Goal: Task Accomplishment & Management: Use online tool/utility

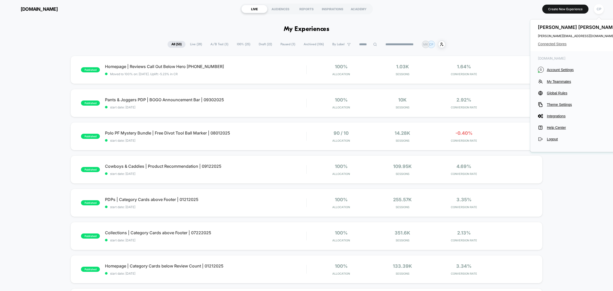
click at [563, 43] on span "Connected Stores" at bounding box center [578, 44] width 81 height 4
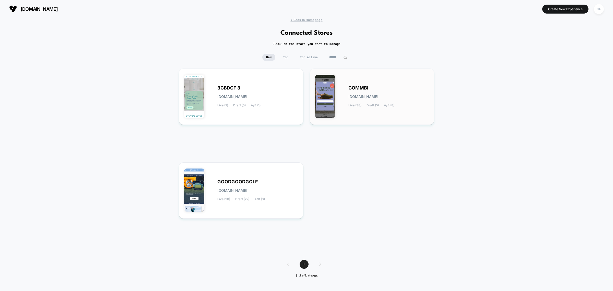
click at [371, 91] on div "COMMBI [DOMAIN_NAME] Live (38) Draft (5) A/B (8)" at bounding box center [388, 96] width 81 height 21
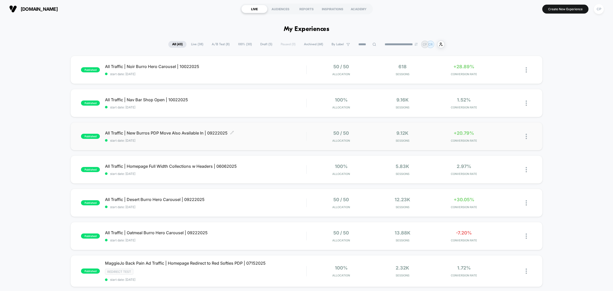
click at [192, 134] on span "All Traffic | New Burros PDP Move Also Available In | 09222025 Click to edit ex…" at bounding box center [205, 132] width 201 height 5
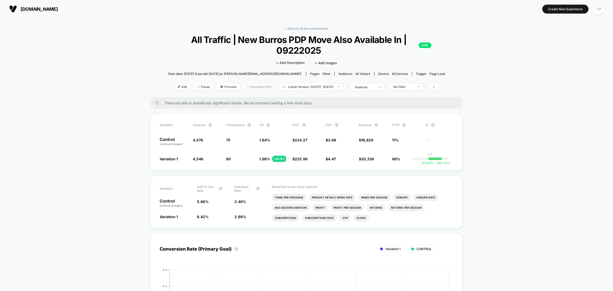
click at [247, 86] on span "Allocation: 50%" at bounding box center [259, 86] width 33 height 7
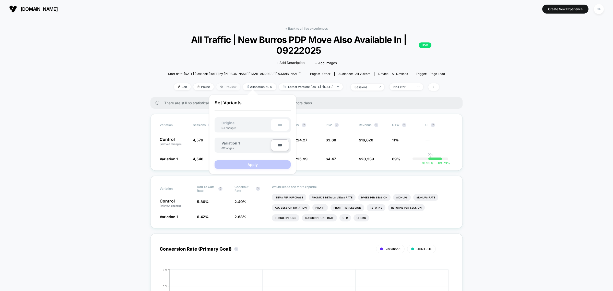
click at [224, 87] on span "Preview" at bounding box center [228, 86] width 24 height 7
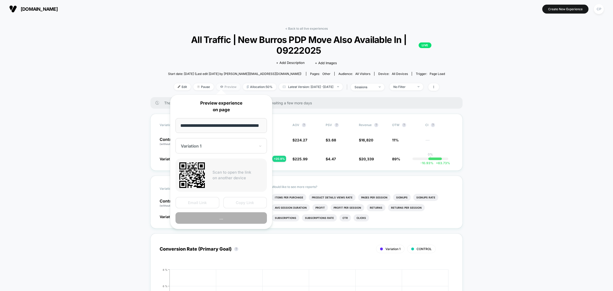
scroll to position [0, 11]
click at [231, 218] on button "Preview" at bounding box center [221, 217] width 91 height 11
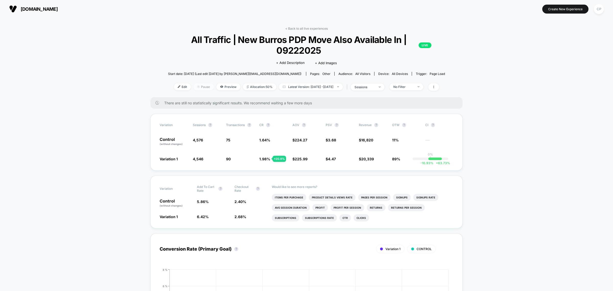
click at [195, 85] on span "Pause" at bounding box center [203, 86] width 20 height 7
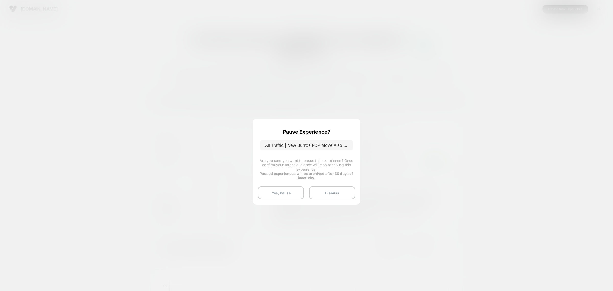
click at [287, 194] on button "Yes, Pause" at bounding box center [281, 192] width 46 height 13
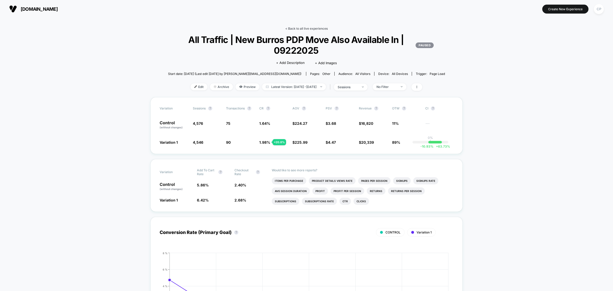
click at [313, 30] on link "< Back to all live experiences" at bounding box center [306, 29] width 42 height 4
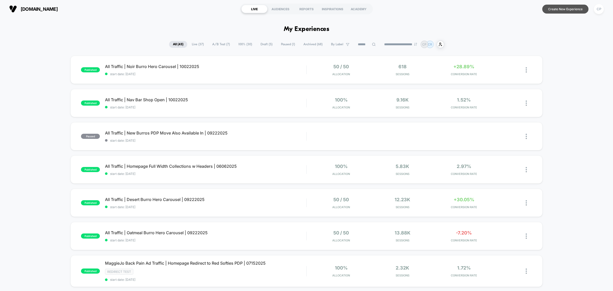
click at [566, 11] on button "Create New Experience" at bounding box center [565, 9] width 46 height 9
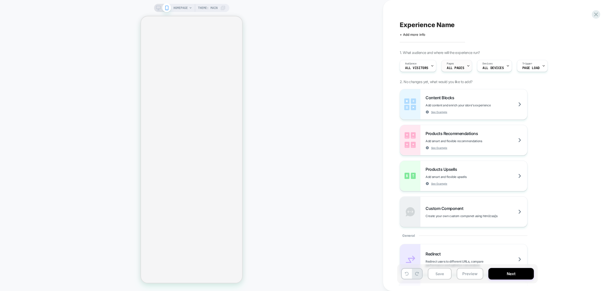
click at [461, 68] on span "ALL PAGES" at bounding box center [455, 68] width 17 height 4
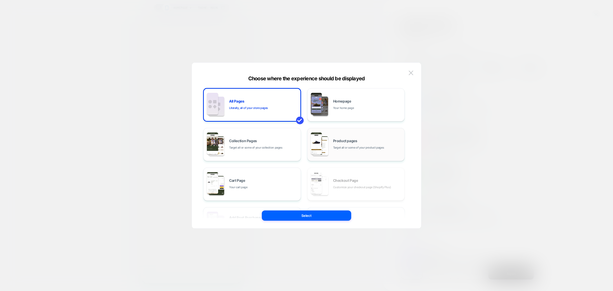
click at [338, 142] on span "Product pages" at bounding box center [345, 141] width 24 height 4
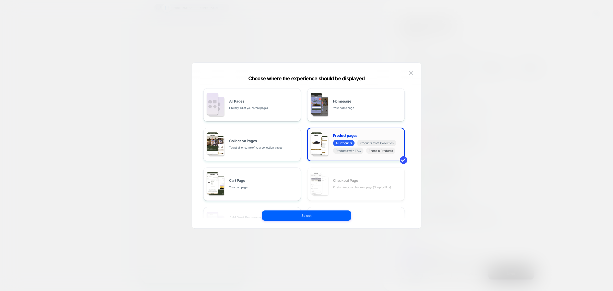
click at [378, 152] on span "Specific Products" at bounding box center [380, 150] width 29 height 6
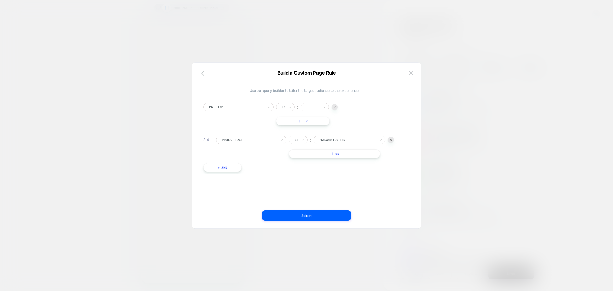
click at [273, 140] on div at bounding box center [249, 139] width 55 height 5
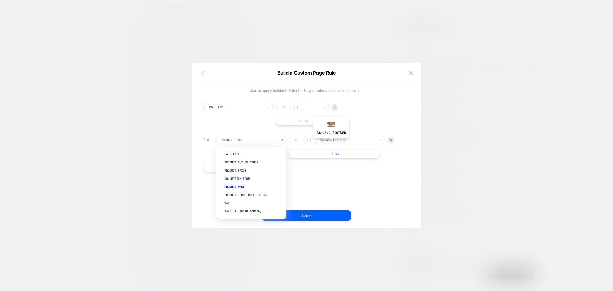
click at [332, 142] on div at bounding box center [348, 139] width 56 height 5
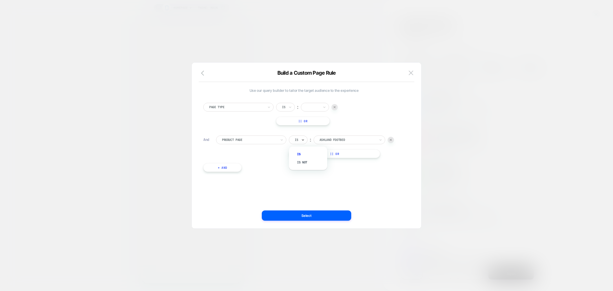
click at [303, 141] on icon at bounding box center [303, 139] width 4 height 5
click at [258, 110] on div "Page Type" at bounding box center [238, 107] width 70 height 9
click at [303, 111] on div at bounding box center [315, 107] width 28 height 9
click at [311, 109] on div at bounding box center [313, 107] width 14 height 6
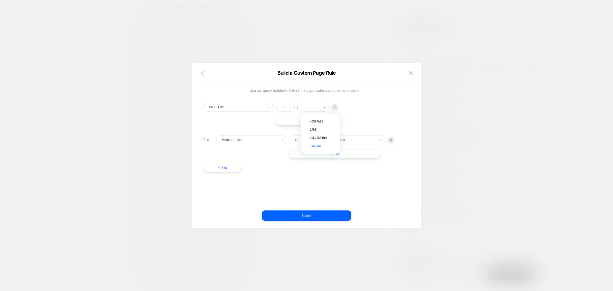
click at [318, 145] on div "Product" at bounding box center [323, 146] width 33 height 8
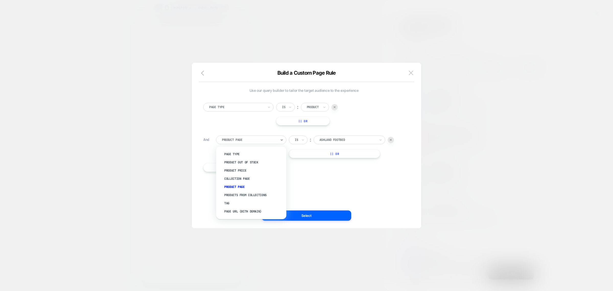
click at [251, 138] on div at bounding box center [249, 139] width 55 height 5
click at [252, 195] on div "Products From Collections" at bounding box center [253, 195] width 65 height 8
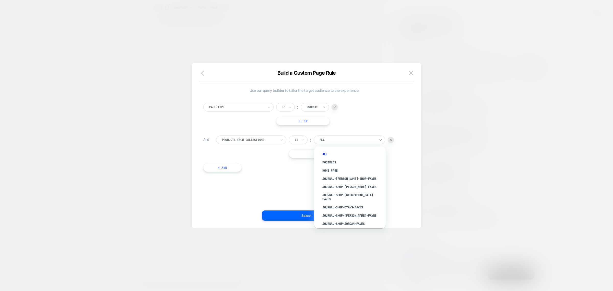
click at [328, 140] on div at bounding box center [348, 139] width 56 height 5
click at [333, 223] on div "Womens" at bounding box center [352, 227] width 66 height 8
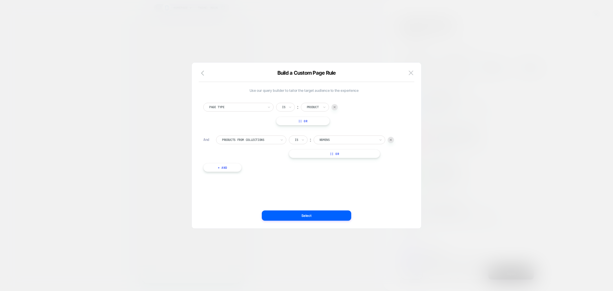
click at [335, 152] on button "|| Or" at bounding box center [334, 153] width 91 height 9
click at [335, 153] on div at bounding box center [348, 153] width 56 height 5
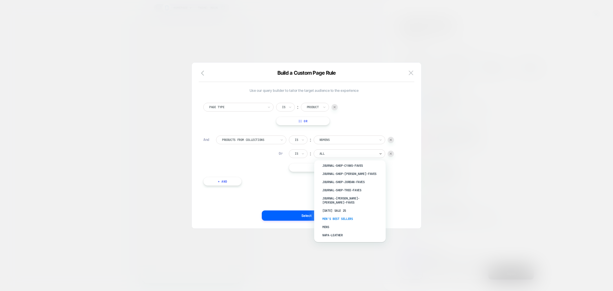
scroll to position [64, 0]
click at [333, 214] on div "Mens" at bounding box center [352, 218] width 66 height 8
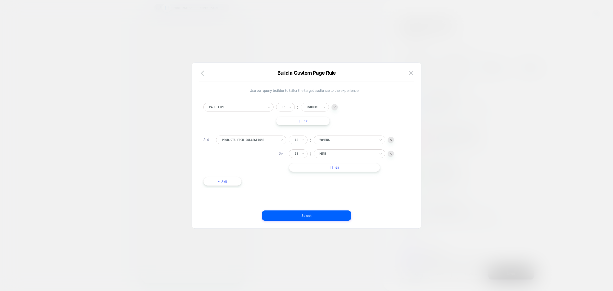
click at [337, 168] on button "|| Or" at bounding box center [334, 167] width 91 height 9
click at [345, 165] on div at bounding box center [348, 167] width 56 height 5
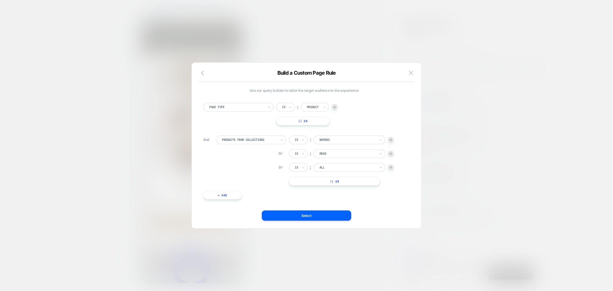
click at [392, 169] on div at bounding box center [391, 167] width 6 height 6
click at [316, 214] on button "Select" at bounding box center [306, 215] width 89 height 10
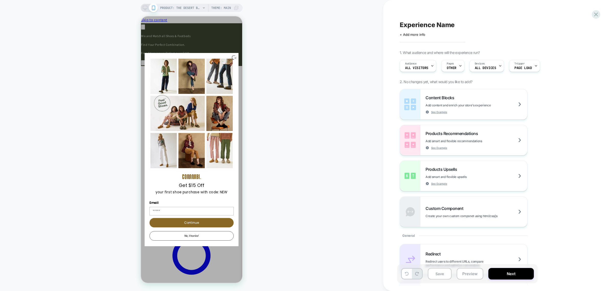
scroll to position [0, 0]
click at [235, 60] on circle "Close dialog" at bounding box center [235, 58] width 4 height 4
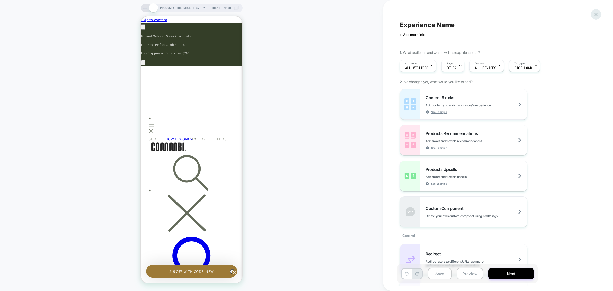
scroll to position [0, 75]
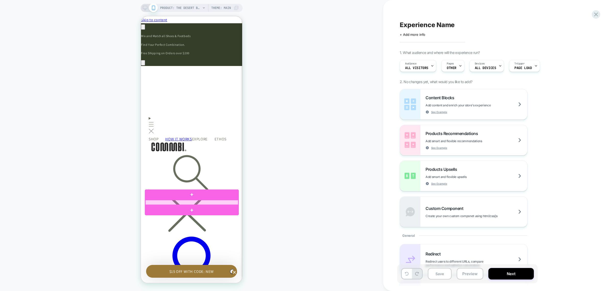
click at [195, 203] on div at bounding box center [191, 202] width 93 height 5
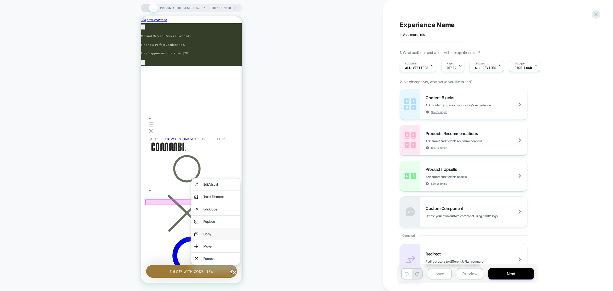
scroll to position [0, 150]
click at [223, 255] on div "Remove" at bounding box center [219, 258] width 33 height 6
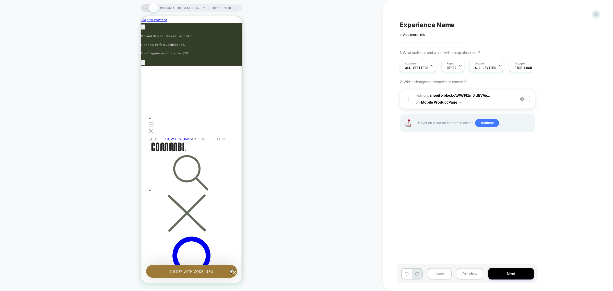
click at [146, 9] on icon at bounding box center [145, 8] width 5 height 5
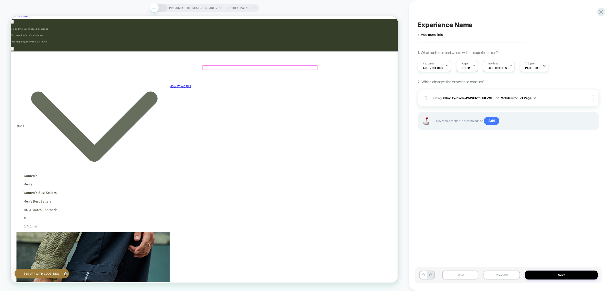
scroll to position [0, 915]
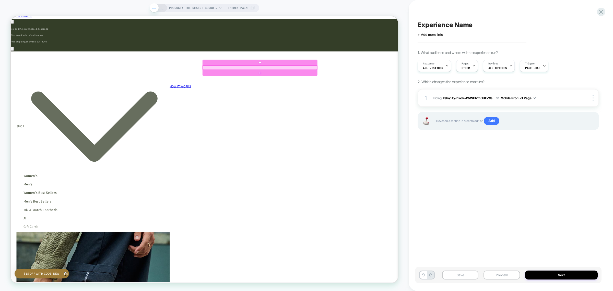
click at [318, 85] on div at bounding box center [343, 84] width 152 height 5
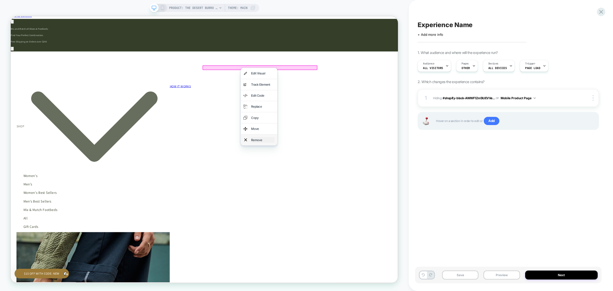
click at [345, 177] on div "Remove" at bounding box center [346, 180] width 31 height 7
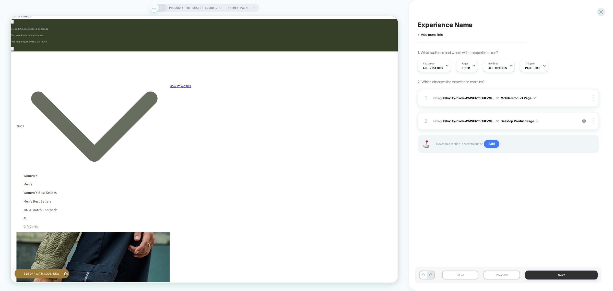
click at [566, 274] on button "Next" at bounding box center [561, 274] width 73 height 9
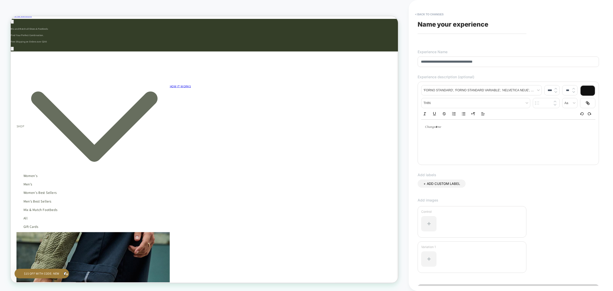
scroll to position [29, 0]
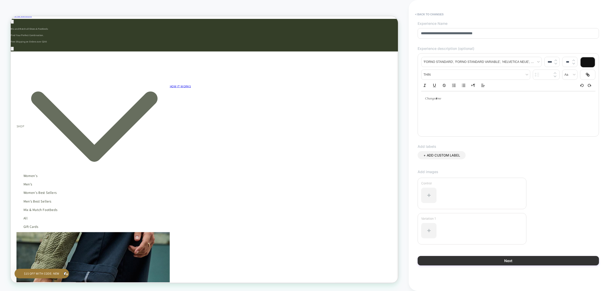
type input "**********"
click at [519, 262] on button "Next" at bounding box center [508, 260] width 181 height 9
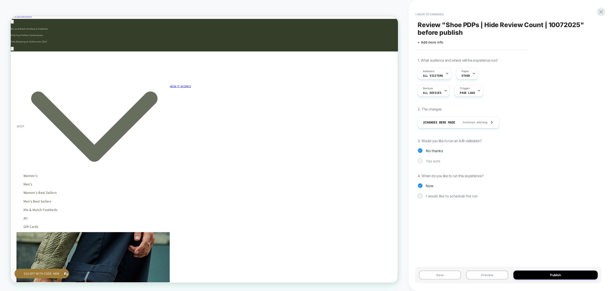
scroll to position [0, 457]
click at [433, 161] on span "Yes sure" at bounding box center [433, 161] width 14 height 4
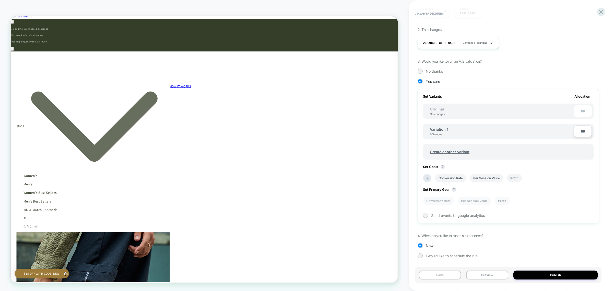
scroll to position [80, 0]
click at [461, 178] on li "Conversion Rate" at bounding box center [450, 177] width 31 height 8
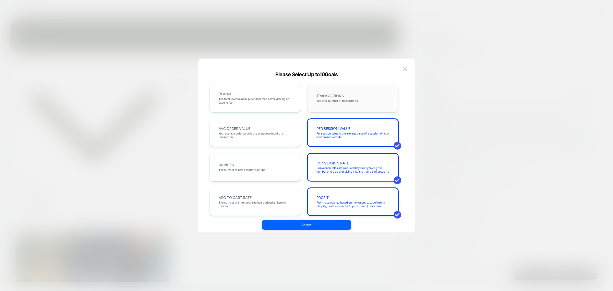
click at [344, 101] on span "The total number of transactions" at bounding box center [337, 101] width 41 height 4
drag, startPoint x: 343, startPoint y: 192, endPoint x: 303, endPoint y: 146, distance: 60.5
click at [342, 192] on div "PROFIT Profit is calculated based on the variant cost defined in Shopify, Profi…" at bounding box center [352, 202] width 91 height 28
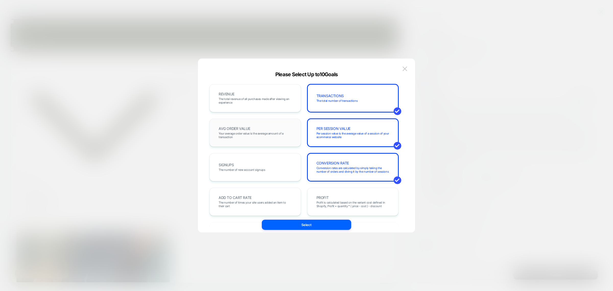
scroll to position [0, 915]
click at [267, 100] on span "The total revenue of all purchases made after viewing an experience" at bounding box center [255, 100] width 73 height 7
click at [270, 126] on div "AVG ORDER VALUE Your average order value is the average amount of a transaction" at bounding box center [255, 132] width 81 height 17
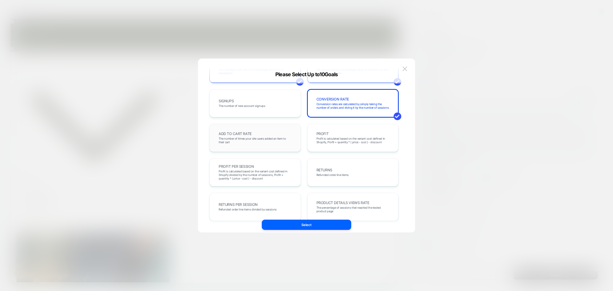
click at [278, 137] on span "The number of times your site users added an item to their cart" at bounding box center [255, 140] width 73 height 7
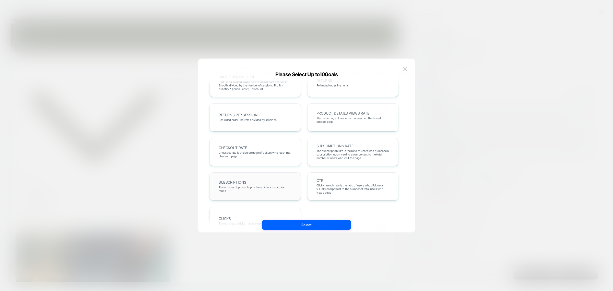
scroll to position [144, 0]
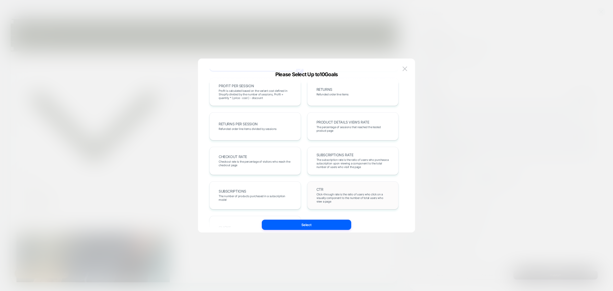
click at [339, 195] on span "Click-through rate is the ratio of users who click on a visually component to t…" at bounding box center [353, 197] width 73 height 11
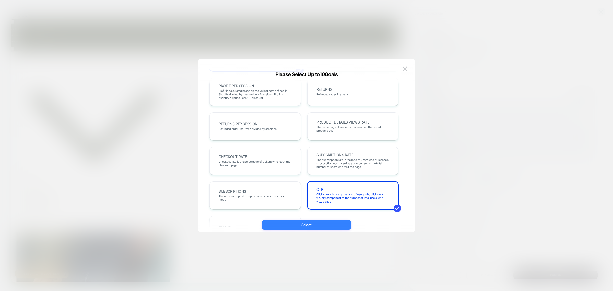
drag, startPoint x: 316, startPoint y: 224, endPoint x: 408, endPoint y: 276, distance: 105.3
click at [316, 224] on button "Select" at bounding box center [306, 224] width 89 height 10
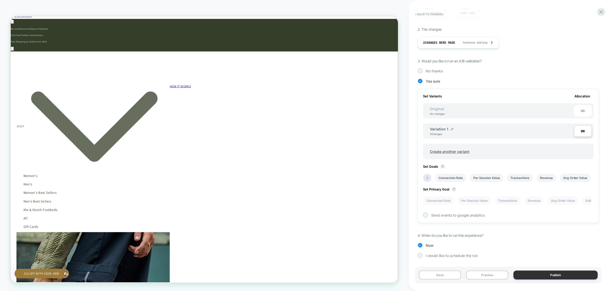
scroll to position [0, 457]
click at [549, 276] on button "Publish" at bounding box center [555, 274] width 84 height 9
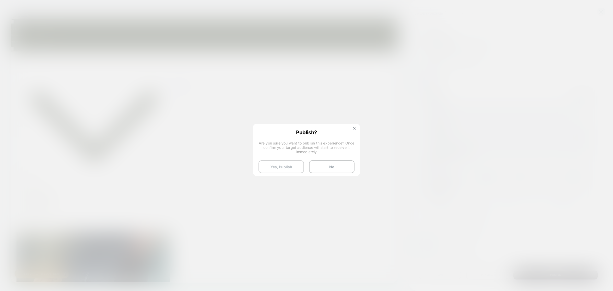
click at [289, 167] on button "Yes, Publish" at bounding box center [281, 166] width 45 height 13
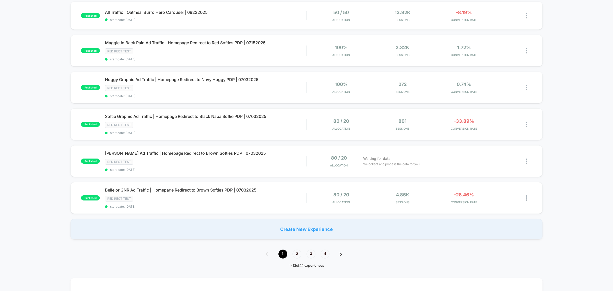
scroll to position [255, 0]
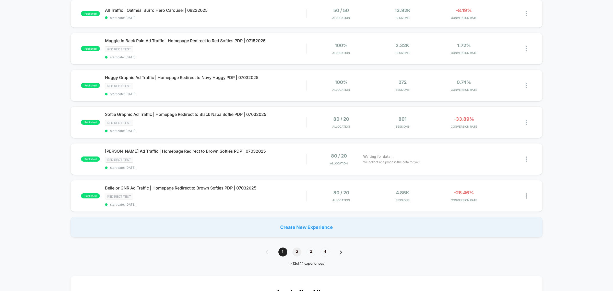
click at [296, 248] on span "2" at bounding box center [297, 251] width 9 height 9
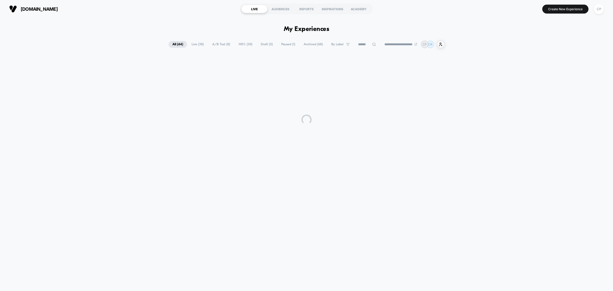
scroll to position [0, 0]
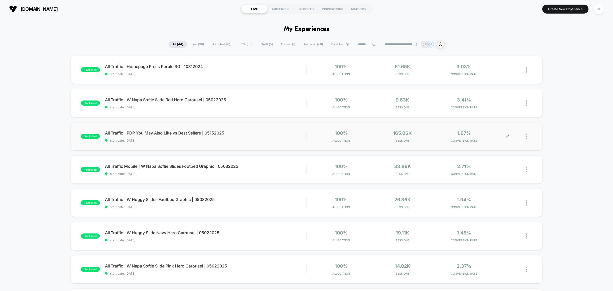
click at [525, 135] on div at bounding box center [520, 136] width 25 height 12
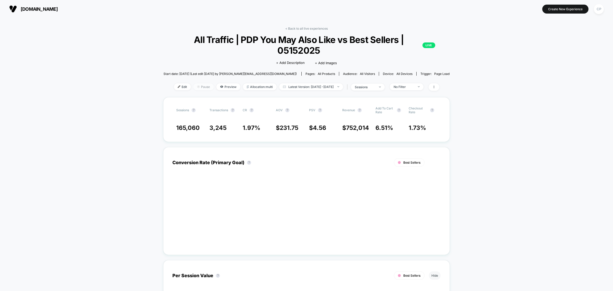
click at [199, 86] on span "Pause" at bounding box center [203, 86] width 20 height 7
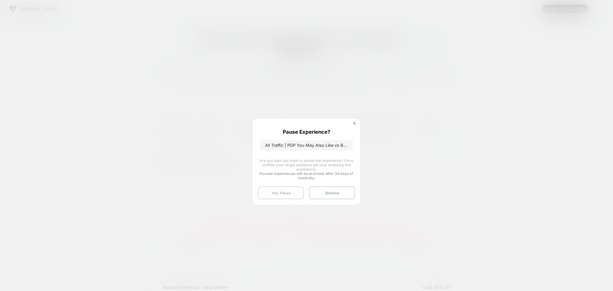
click at [289, 196] on button "Yes, Pause" at bounding box center [281, 192] width 46 height 13
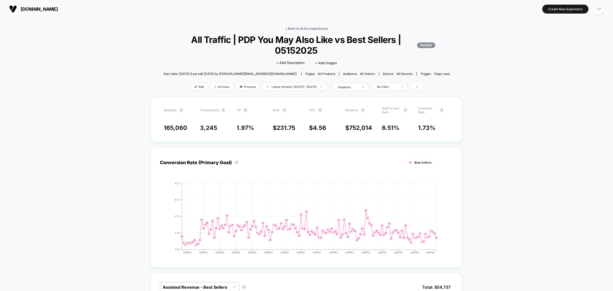
click at [310, 29] on link "< Back to all live experiences" at bounding box center [306, 29] width 42 height 4
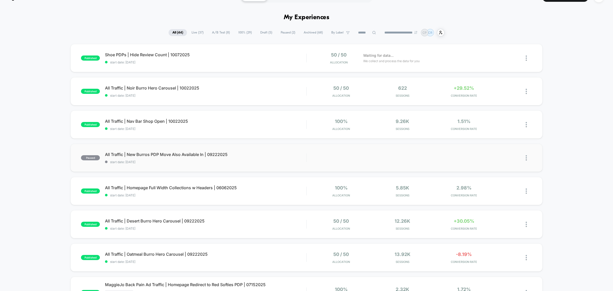
scroll to position [32, 0]
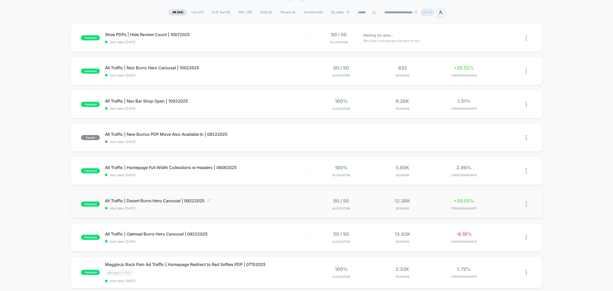
click at [260, 200] on span "All Traffic | Desert Burro Hero Carousel | 09222025 Click to edit experience de…" at bounding box center [205, 200] width 201 height 5
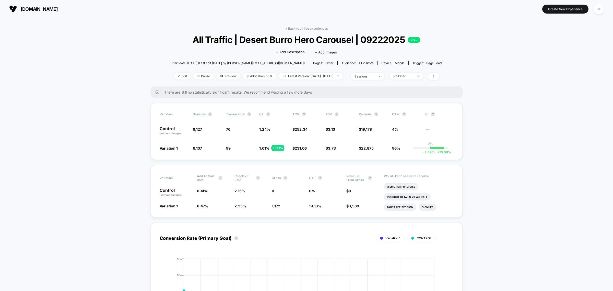
drag, startPoint x: 302, startPoint y: 29, endPoint x: 315, endPoint y: 57, distance: 30.6
click at [302, 29] on link "< Back to all live experiences" at bounding box center [306, 29] width 42 height 4
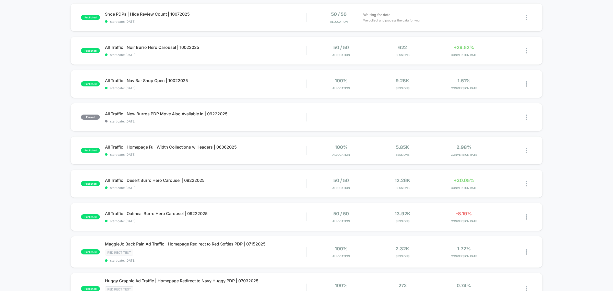
scroll to position [64, 0]
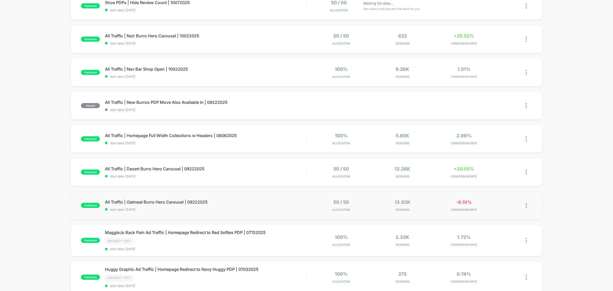
click at [165, 197] on div "published All Traffic | Oatmeal Burro Hero Carousel | 09222025 start date: 9/22…" at bounding box center [307, 205] width 472 height 28
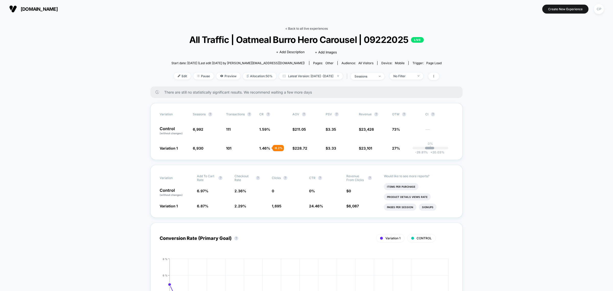
click at [319, 29] on link "< Back to all live experiences" at bounding box center [306, 29] width 42 height 4
